Goal: Task Accomplishment & Management: Manage account settings

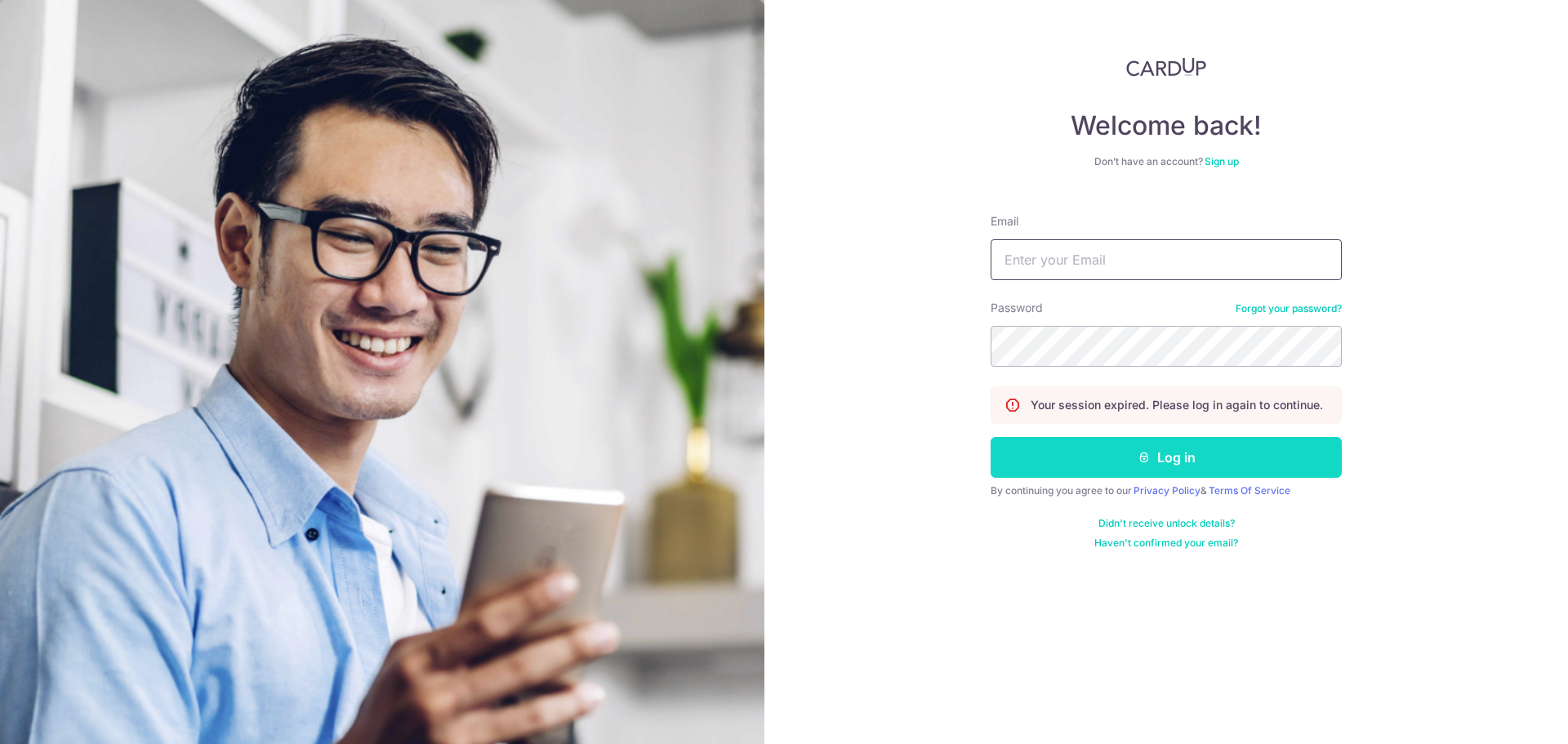
type input "[EMAIL_ADDRESS][DOMAIN_NAME]"
click at [1106, 465] on button "Log in" at bounding box center [1166, 457] width 351 height 41
